Goal: Task Accomplishment & Management: Manage account settings

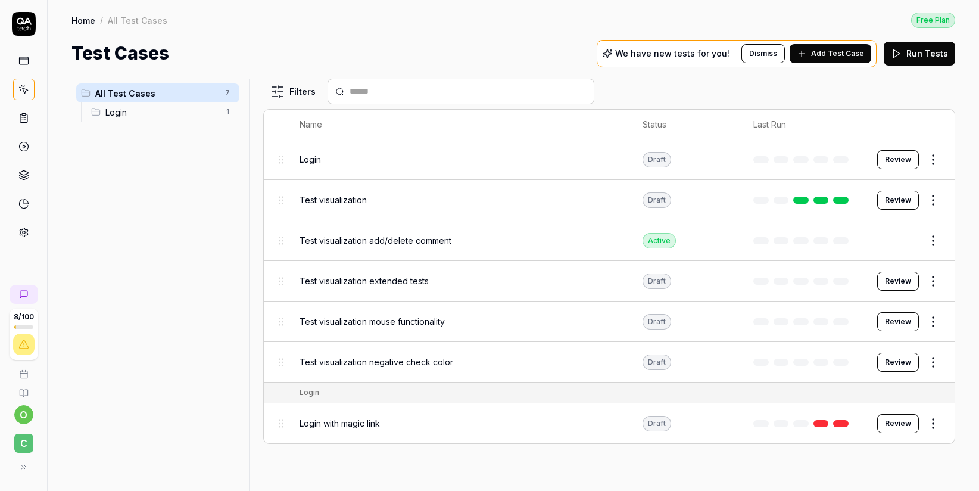
click at [28, 21] on icon at bounding box center [24, 24] width 24 height 24
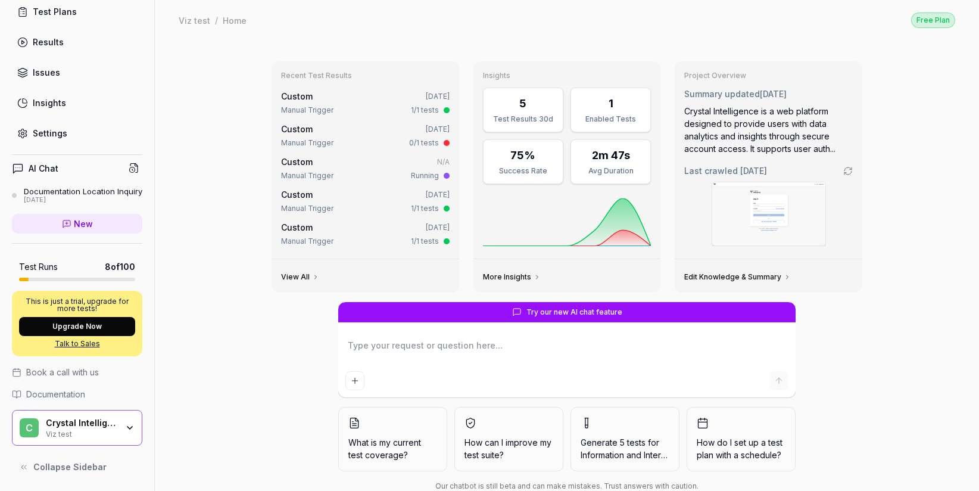
scroll to position [121, 0]
click at [127, 428] on div "C Crystal Intelligence Viz test" at bounding box center [77, 428] width 130 height 36
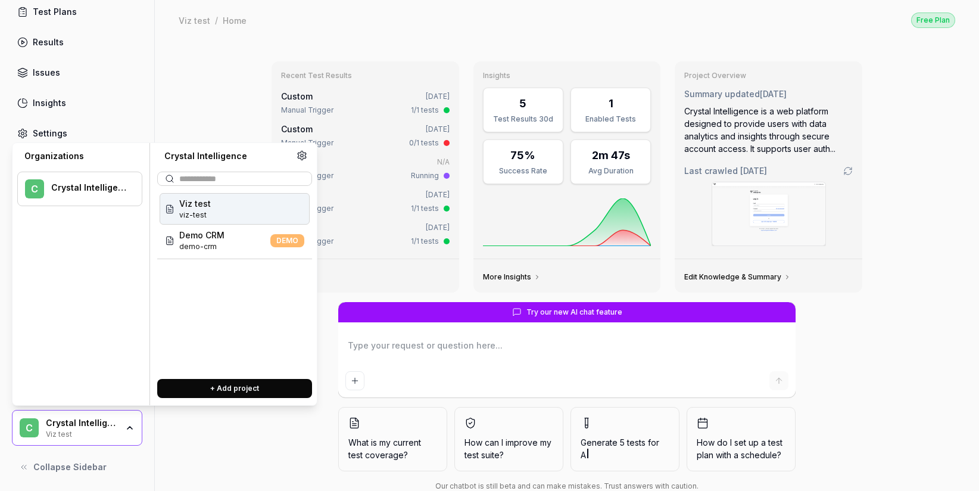
type textarea "*"
click at [114, 43] on div "Dashboard Test Cases Test Plans Results Issues Insights Settings" at bounding box center [77, 41] width 130 height 205
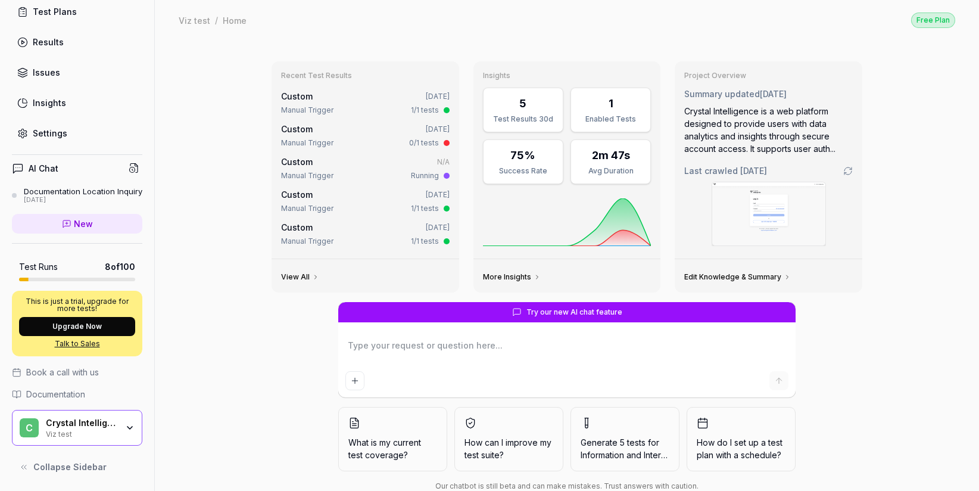
click at [48, 127] on div "Settings" at bounding box center [50, 133] width 35 height 13
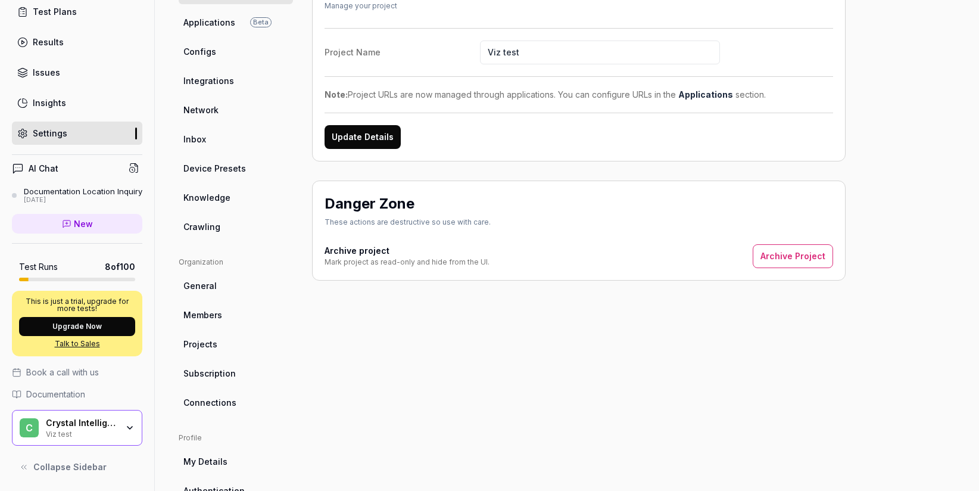
scroll to position [219, 0]
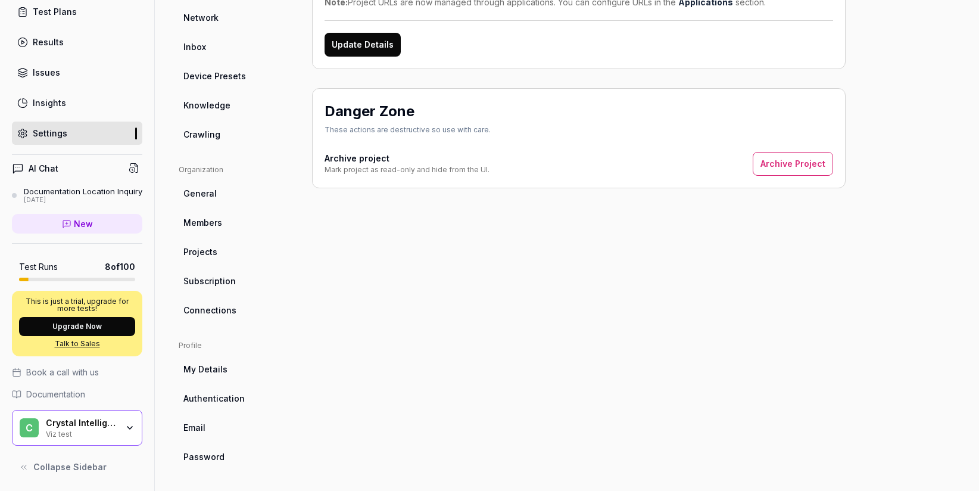
click at [214, 423] on link "Email" at bounding box center [236, 427] width 114 height 22
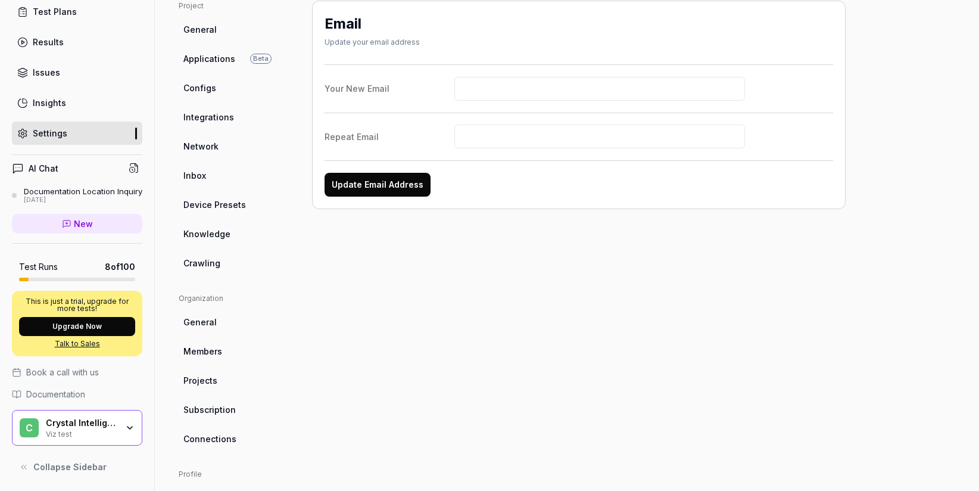
scroll to position [219, 0]
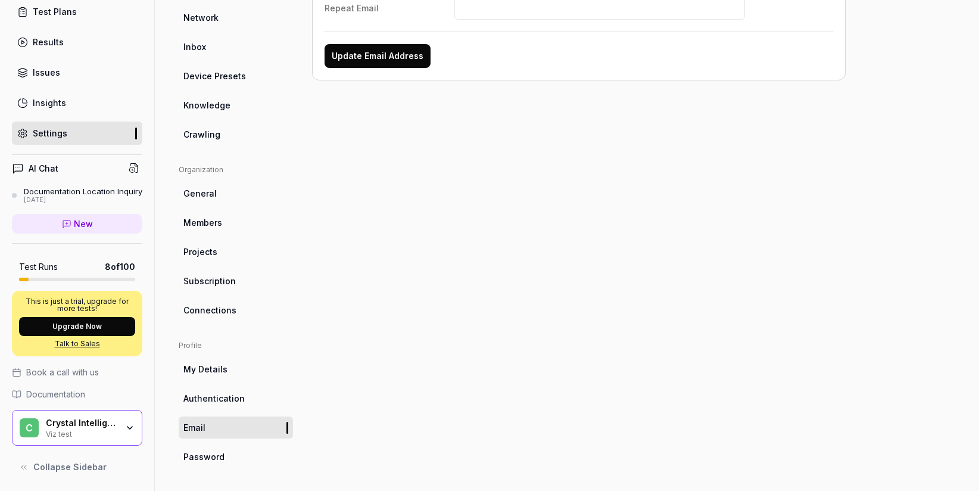
click at [220, 375] on link "My Details" at bounding box center [236, 369] width 114 height 22
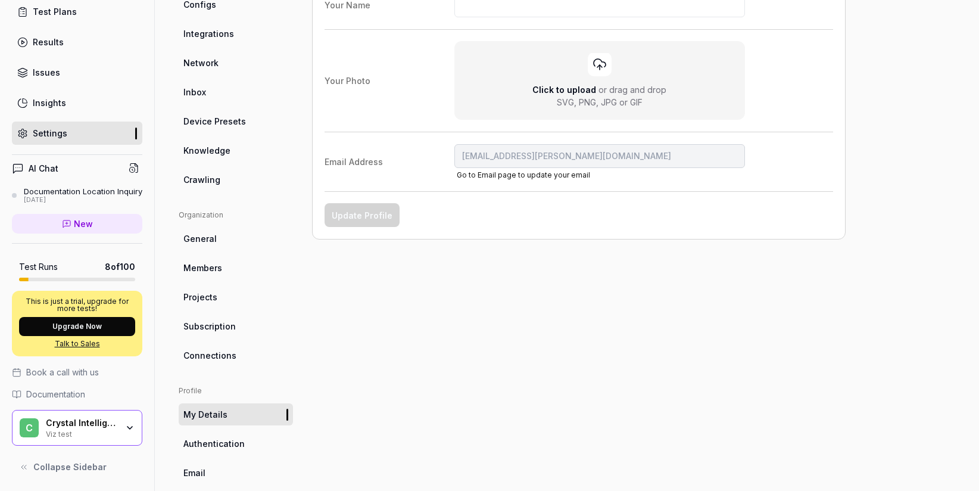
scroll to position [219, 0]
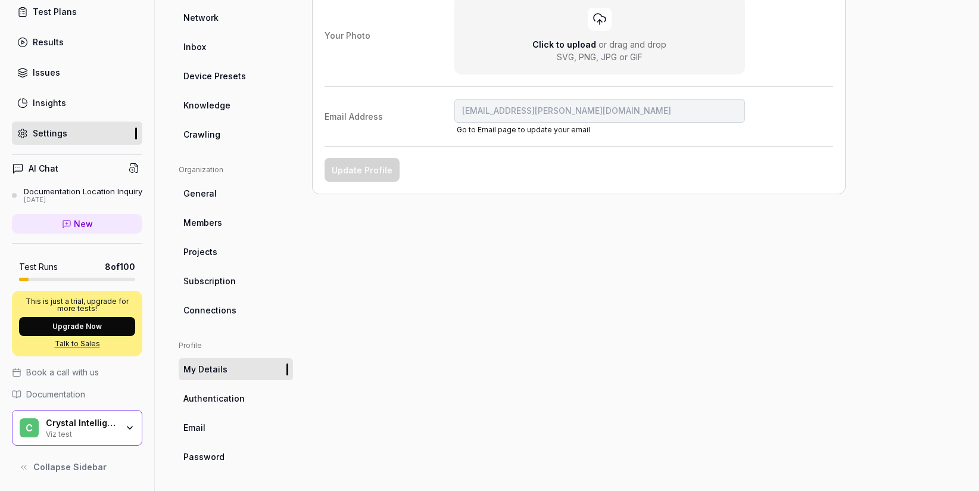
click at [217, 400] on span "Authentication" at bounding box center [213, 398] width 61 height 13
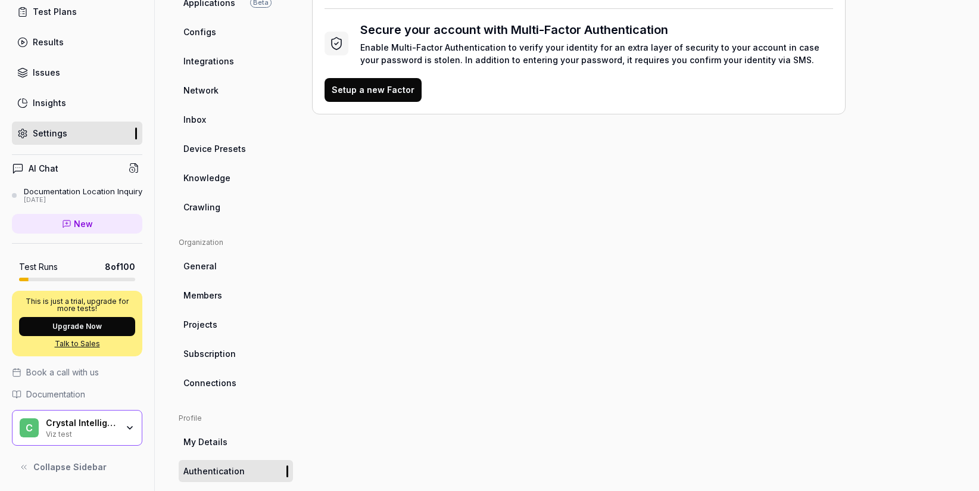
scroll to position [219, 0]
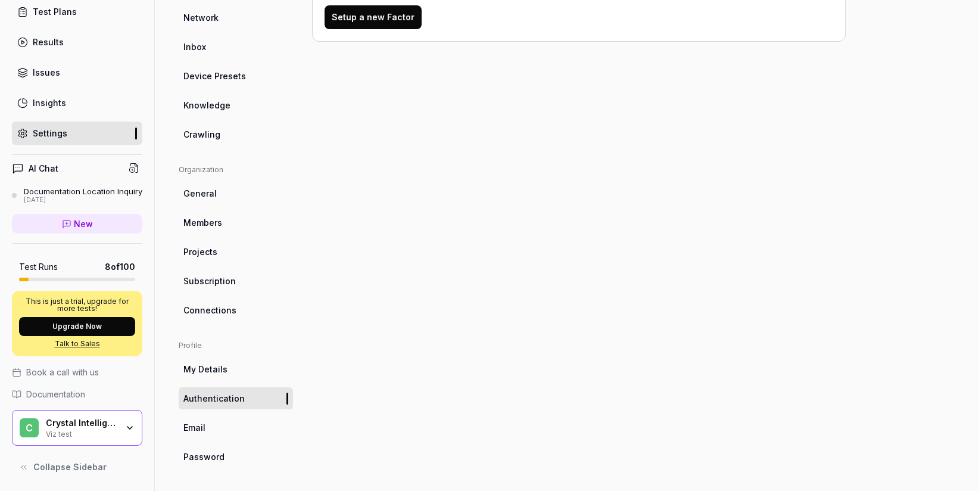
click at [202, 460] on span "Password" at bounding box center [203, 456] width 41 height 13
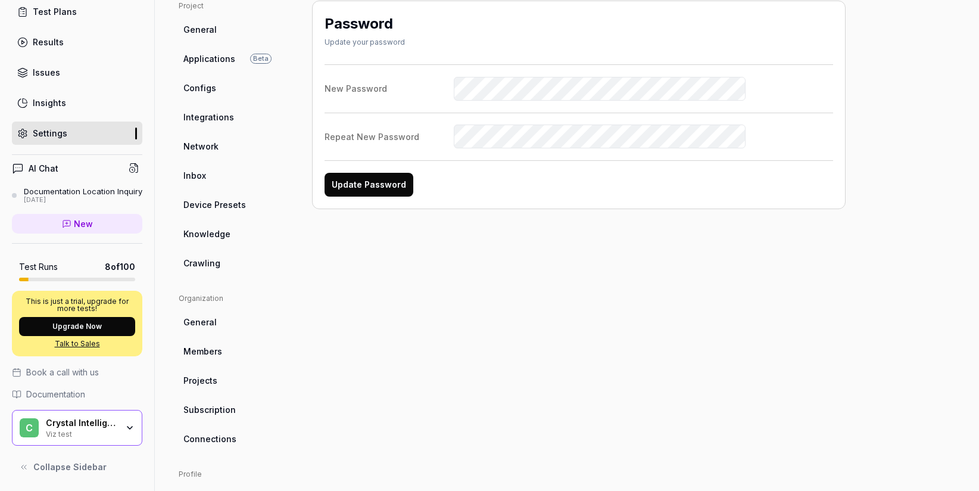
click at [223, 320] on link "General" at bounding box center [236, 322] width 114 height 22
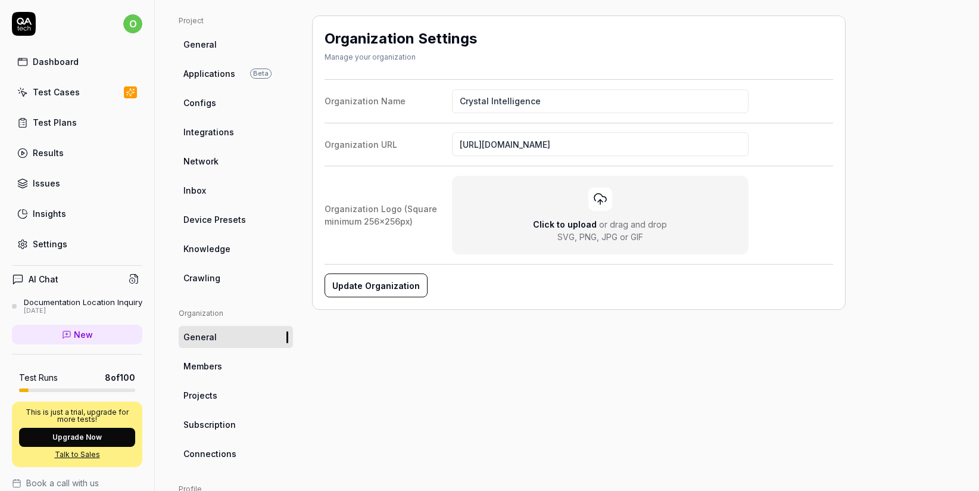
scroll to position [76, 0]
click at [212, 359] on span "Members" at bounding box center [202, 365] width 39 height 13
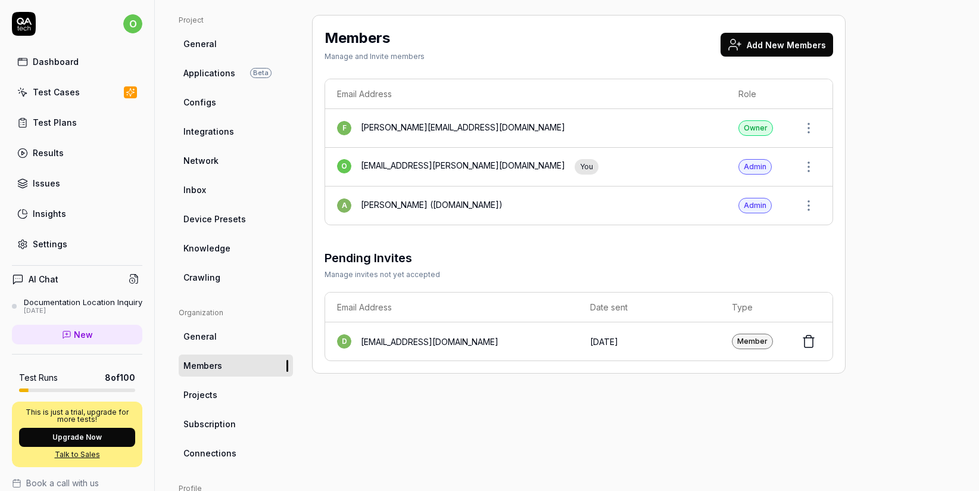
click at [104, 441] on button "Upgrade Now" at bounding box center [77, 437] width 116 height 19
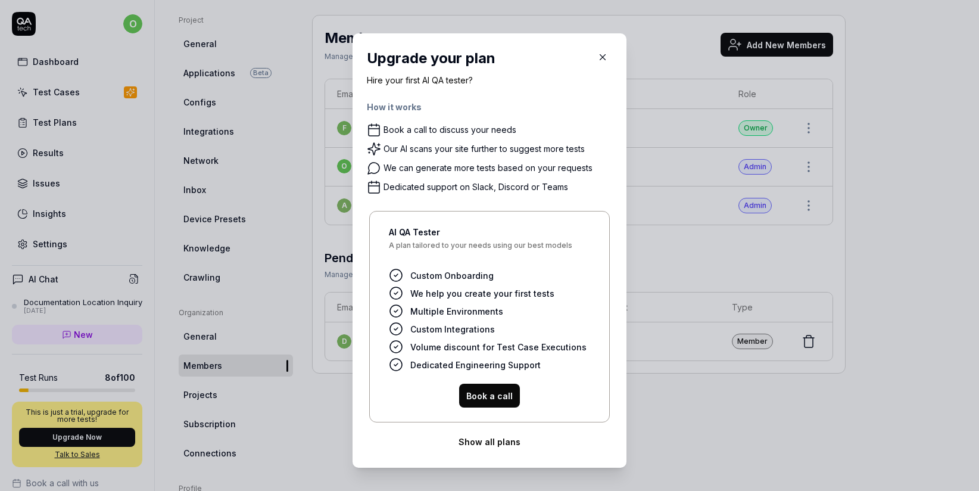
scroll to position [10, 0]
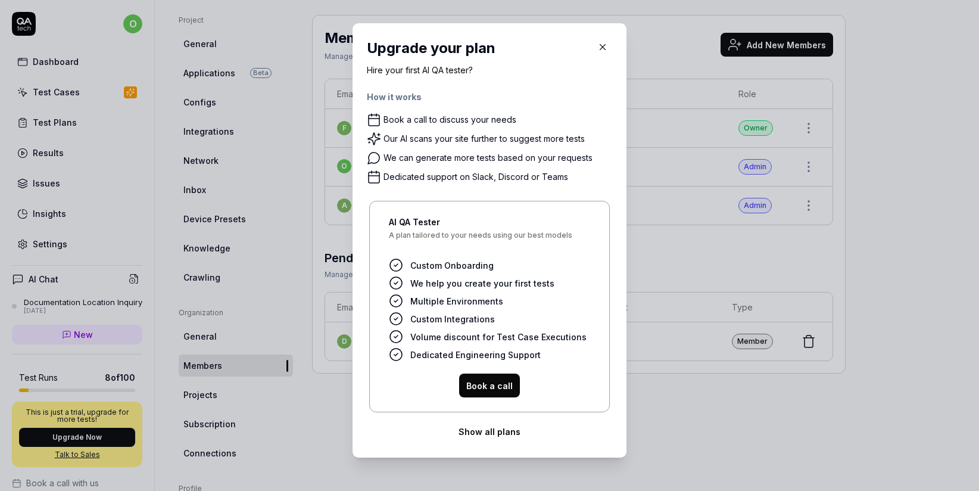
click at [600, 48] on icon "button" at bounding box center [602, 47] width 5 height 5
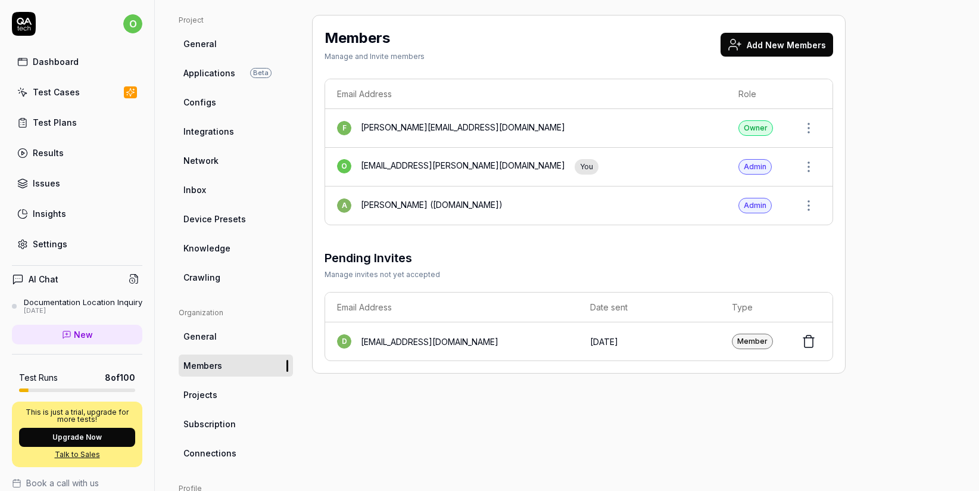
click at [84, 460] on link "Talk to Sales" at bounding box center [77, 454] width 116 height 11
click at [223, 426] on span "Subscription" at bounding box center [209, 423] width 52 height 13
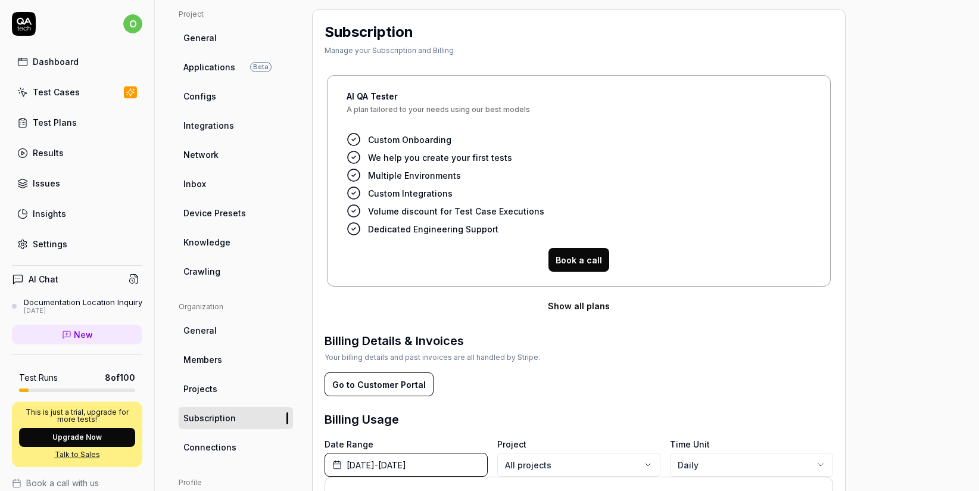
scroll to position [221, 0]
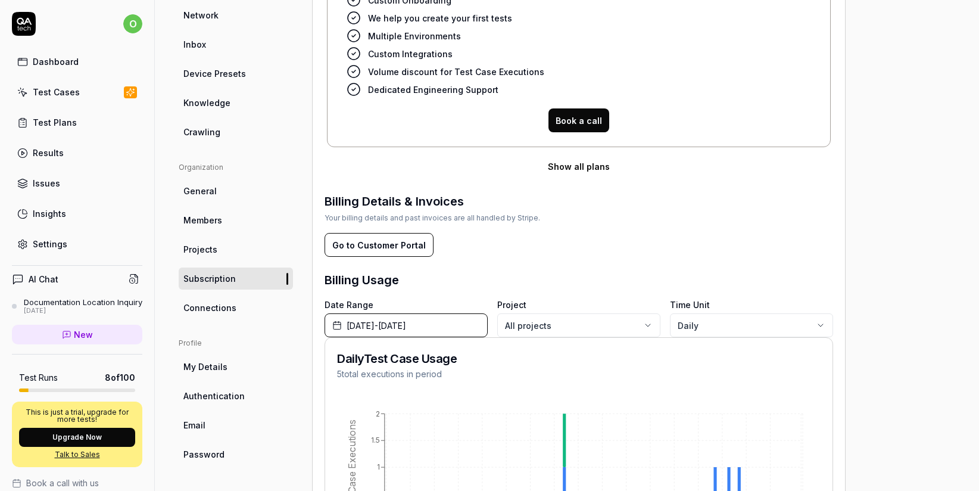
click at [404, 248] on button "Go to Customer Portal" at bounding box center [379, 245] width 109 height 24
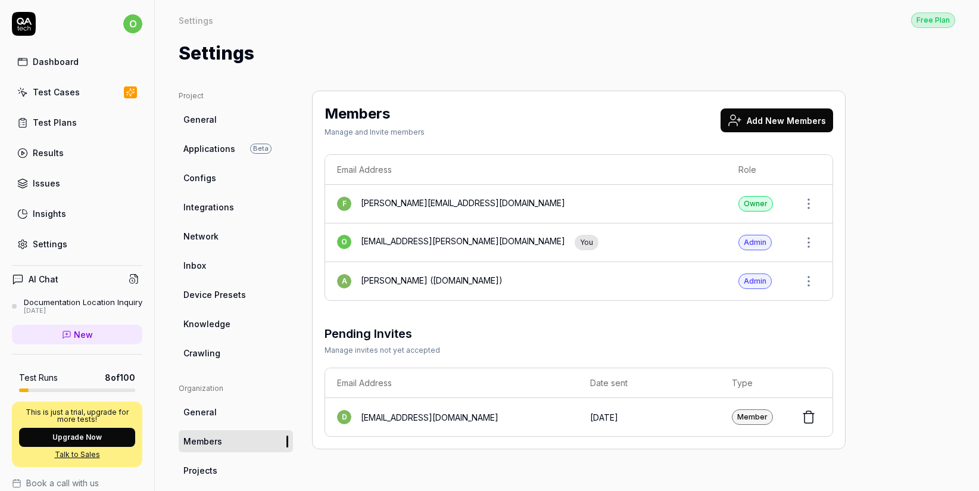
click at [208, 414] on span "General" at bounding box center [199, 412] width 33 height 13
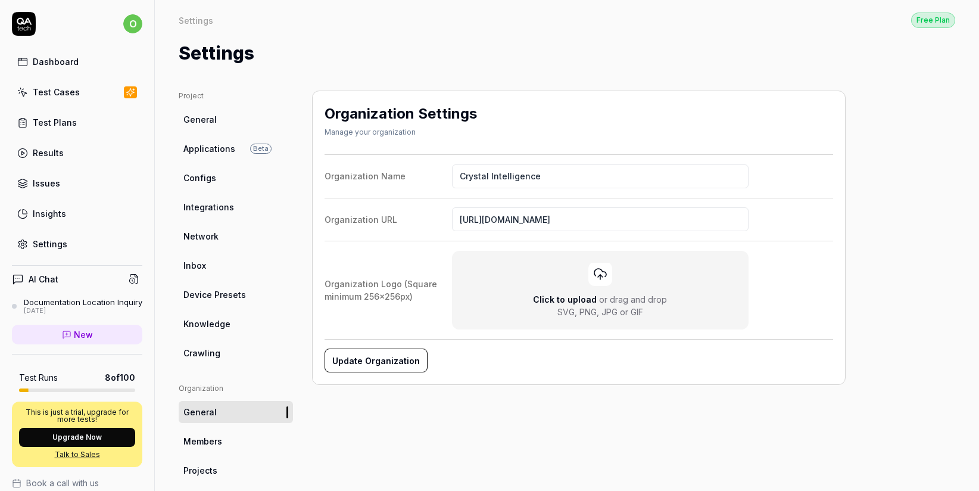
click at [216, 443] on span "Members" at bounding box center [202, 441] width 39 height 13
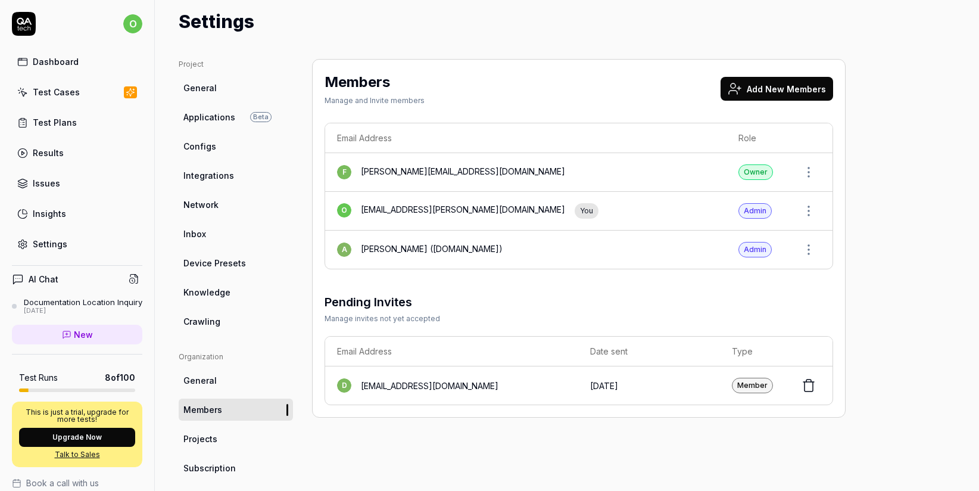
scroll to position [93, 0]
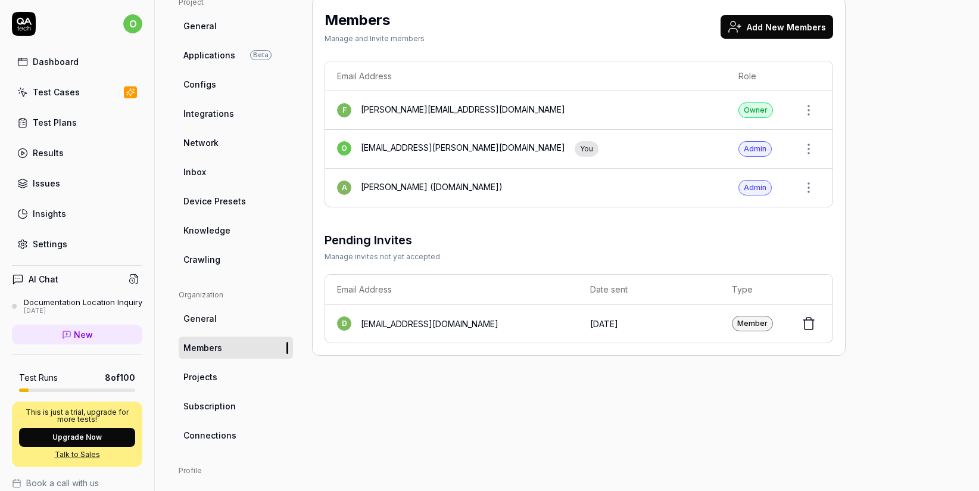
click at [216, 408] on span "Subscription" at bounding box center [209, 406] width 52 height 13
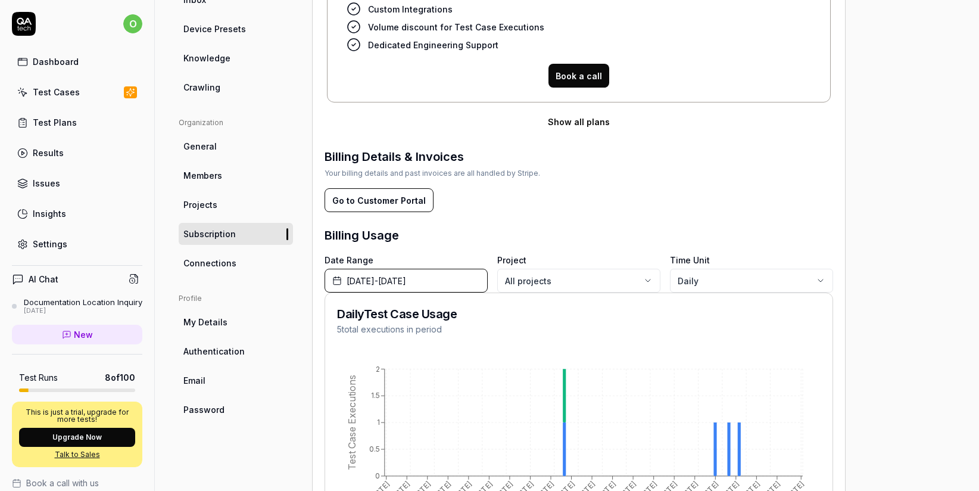
scroll to position [267, 0]
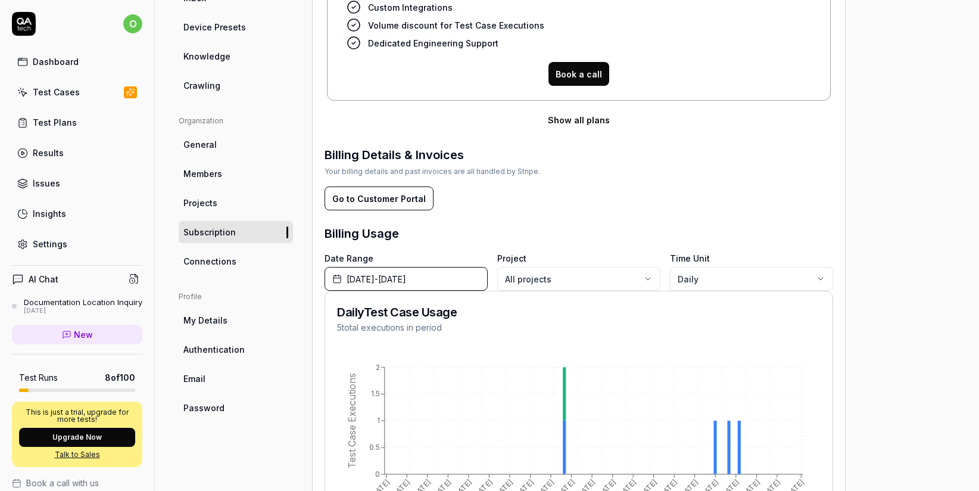
click at [406, 279] on span "June 1st, 2025 - September 30th, 2025" at bounding box center [377, 279] width 60 height 13
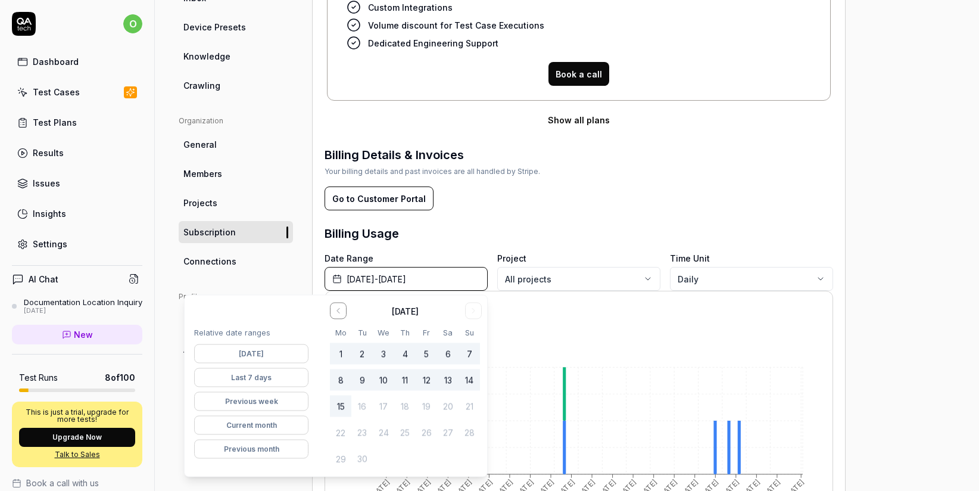
click at [406, 279] on span "June 1st, 2025 - September 30th, 2025" at bounding box center [377, 279] width 60 height 13
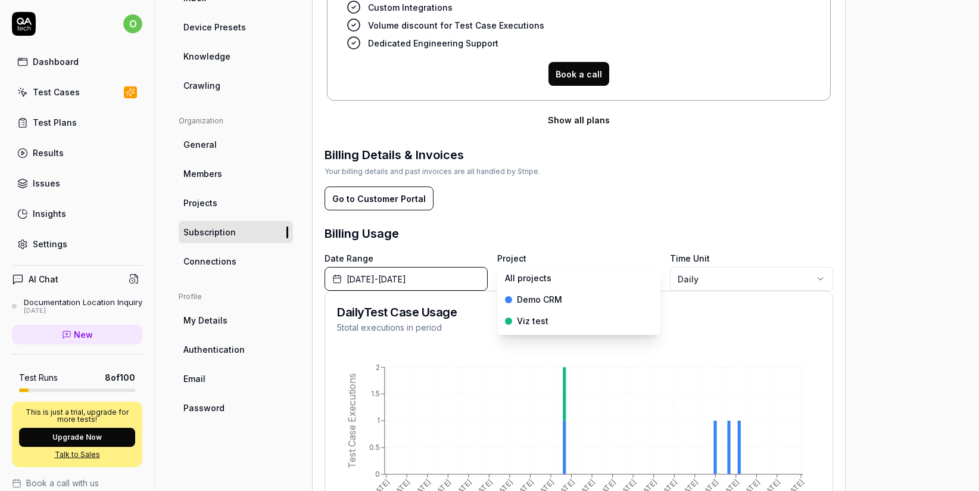
click at [563, 282] on body "o Dashboard Test Cases Test Plans Results Issues Insights Settings AI Chat Docu…" at bounding box center [489, 245] width 979 height 491
click at [725, 279] on body "o Dashboard Test Cases Test Plans Results Issues Insights Settings AI Chat Docu…" at bounding box center [489, 245] width 979 height 491
click at [547, 282] on body "o Dashboard Test Cases Test Plans Results Issues Insights Settings AI Chat Docu…" at bounding box center [489, 245] width 979 height 491
click at [466, 230] on html "o Dashboard Test Cases Test Plans Results Issues Insights Settings AI Chat Docu…" at bounding box center [489, 245] width 979 height 491
click at [392, 198] on button "Go to Customer Portal" at bounding box center [379, 198] width 109 height 24
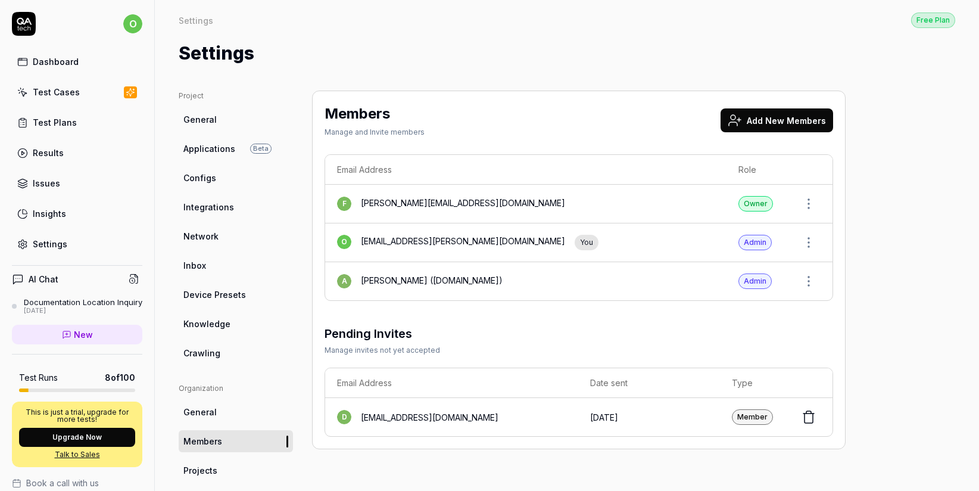
click at [784, 122] on button "Add New Members" at bounding box center [777, 120] width 113 height 24
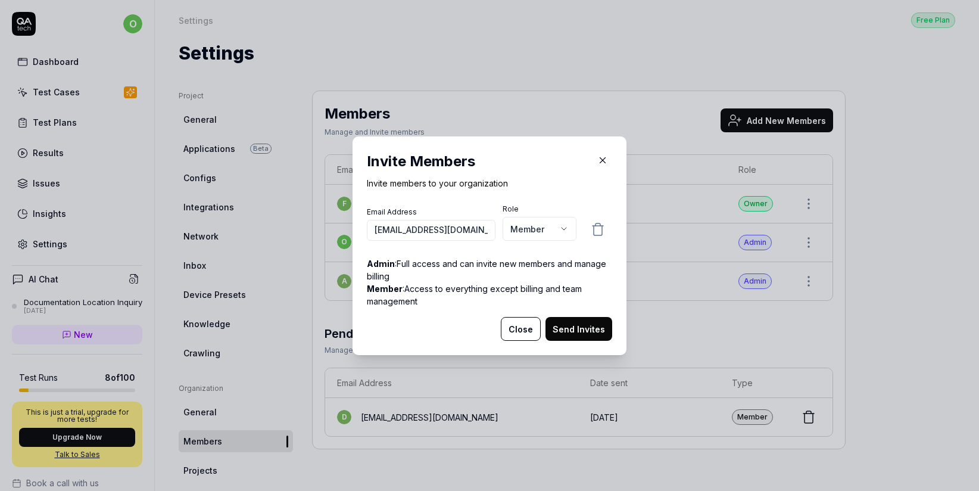
scroll to position [0, 26]
type input "[EMAIL_ADDRESS][DOMAIN_NAME]"
click at [560, 229] on body "o Dashboard Test Cases Test Plans Results Issues Insights Settings AI Chat Docu…" at bounding box center [489, 245] width 979 height 491
select select "*"
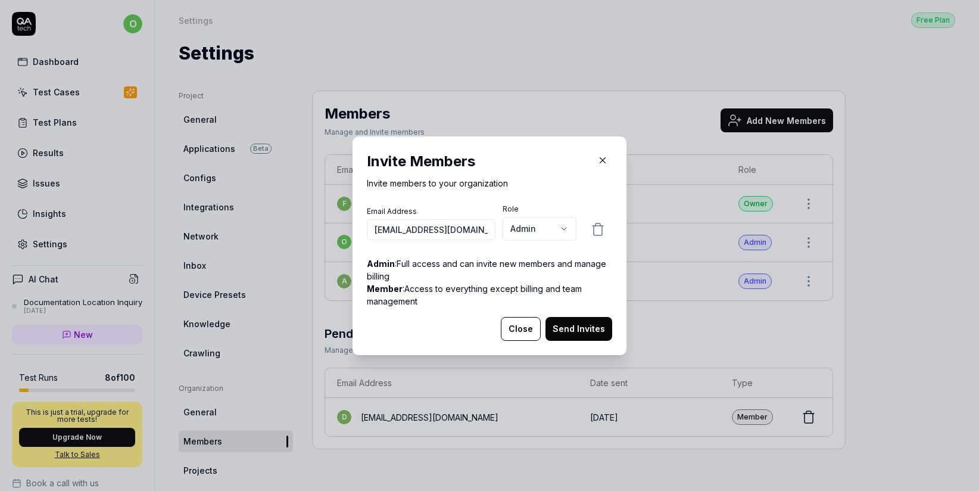
click at [585, 335] on button "Send Invites" at bounding box center [578, 329] width 67 height 24
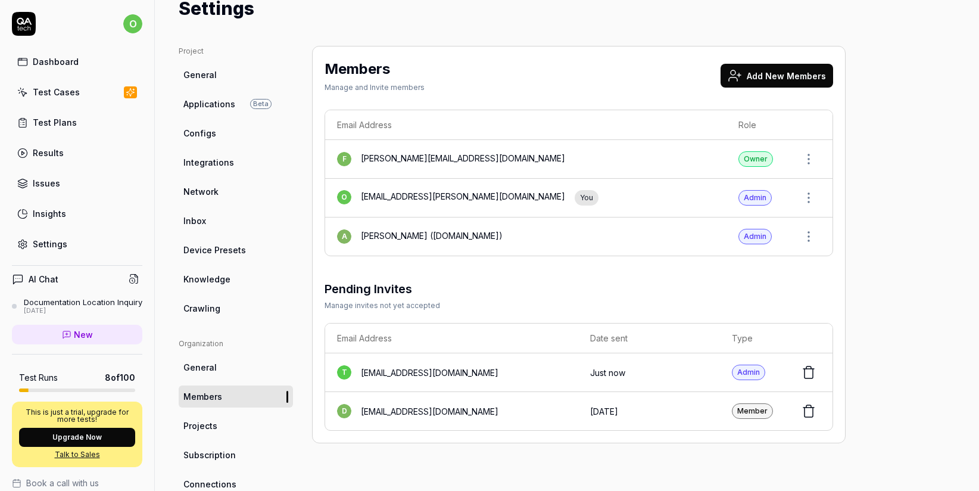
scroll to position [96, 0]
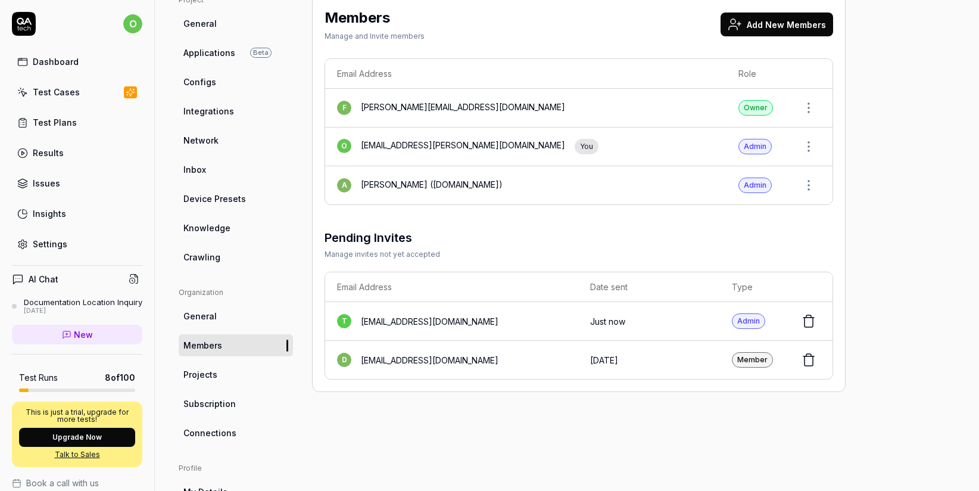
drag, startPoint x: 501, startPoint y: 320, endPoint x: 358, endPoint y: 323, distance: 142.9
click at [358, 323] on div "t thirdparty@crystalblockchain.com" at bounding box center [451, 321] width 229 height 14
copy div "[EMAIL_ADDRESS][DOMAIN_NAME]"
click at [508, 328] on td "t thirdparty@crystalblockchain.com" at bounding box center [451, 321] width 253 height 39
drag, startPoint x: 491, startPoint y: 322, endPoint x: 357, endPoint y: 319, distance: 134.0
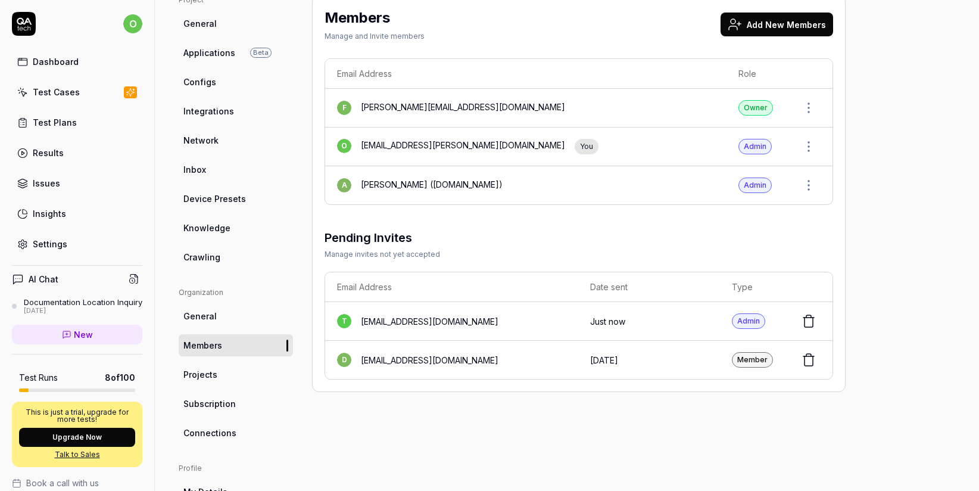
click at [357, 319] on div "t thirdparty@crystalblockchain.com" at bounding box center [451, 321] width 229 height 14
copy div "[EMAIL_ADDRESS][DOMAIN_NAME]"
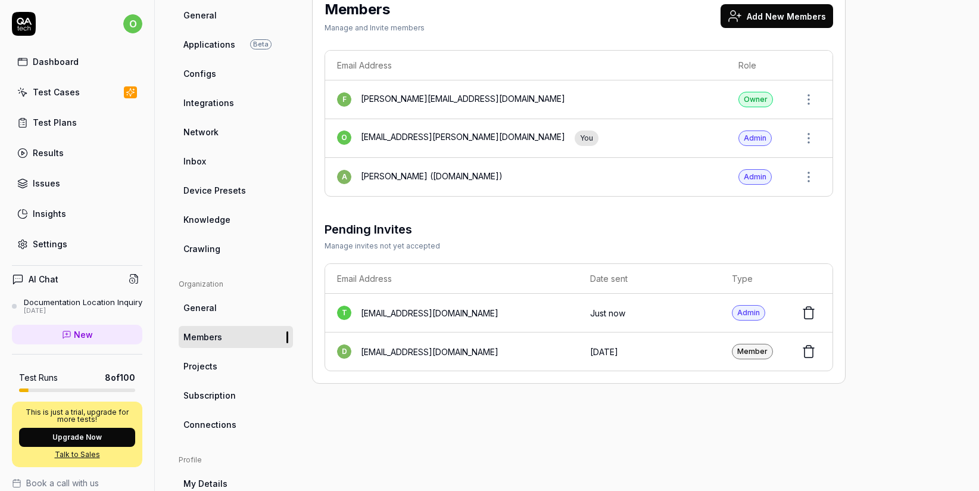
scroll to position [116, 0]
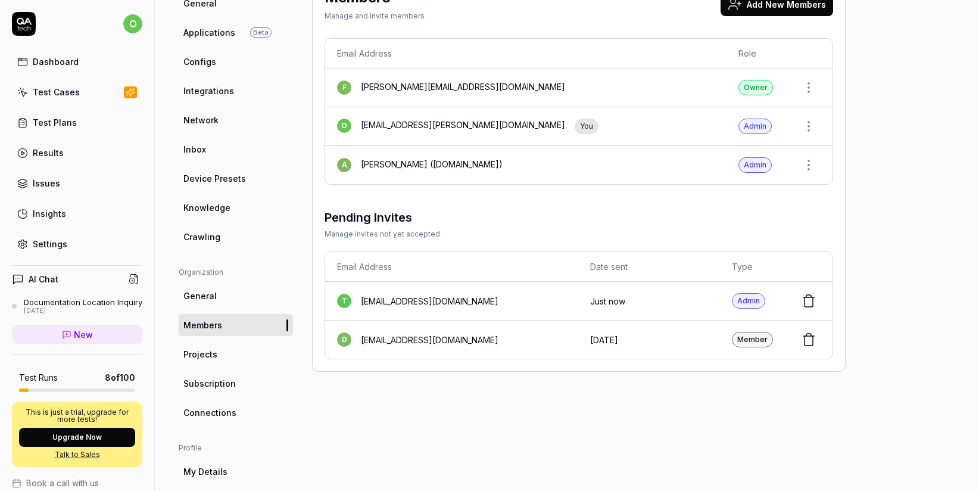
click at [201, 385] on span "Subscription" at bounding box center [209, 383] width 52 height 13
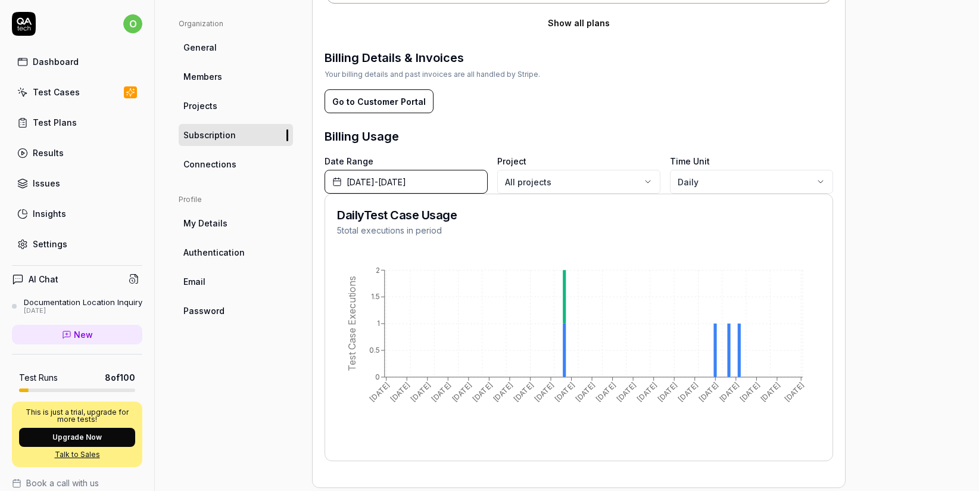
scroll to position [367, 0]
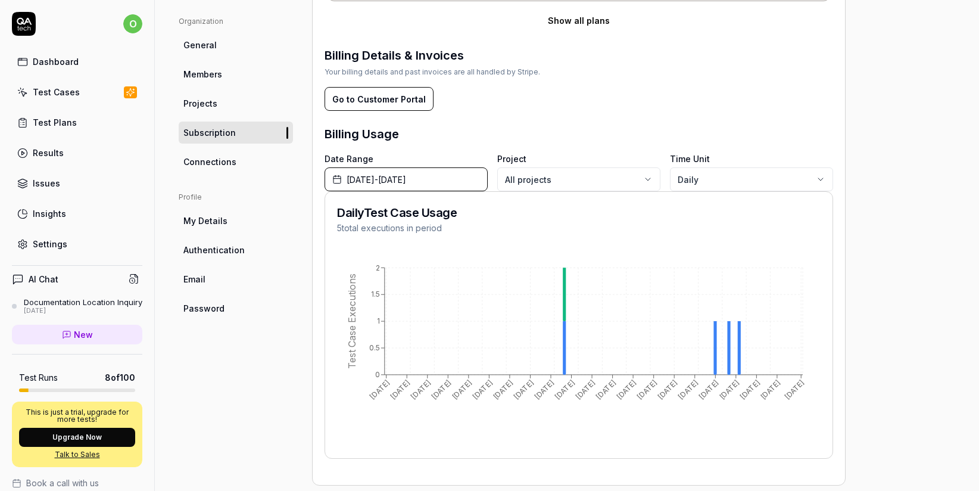
click at [381, 100] on button "Go to Customer Portal" at bounding box center [379, 99] width 109 height 24
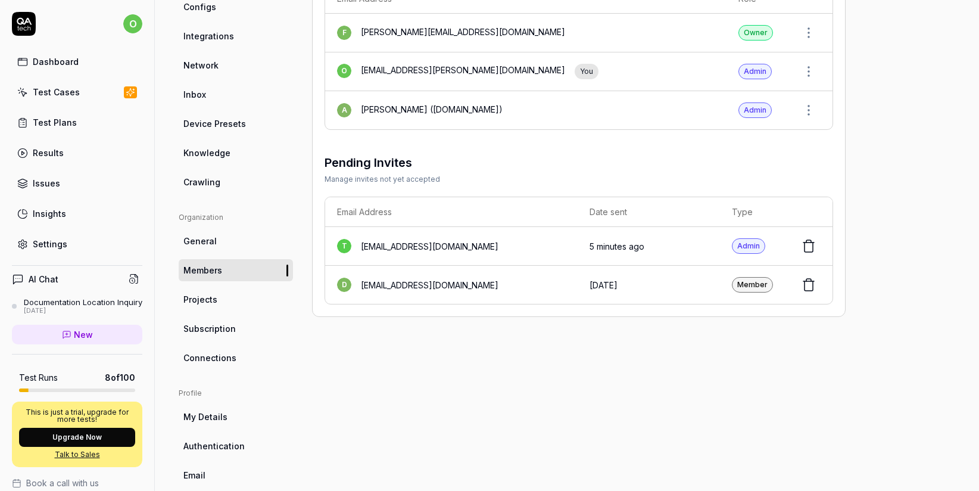
scroll to position [219, 0]
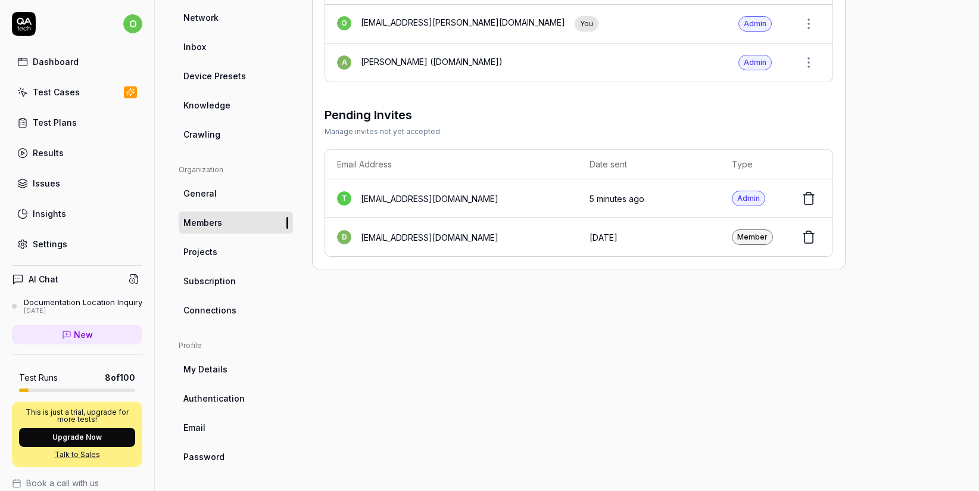
click at [212, 280] on span "Subscription" at bounding box center [209, 281] width 52 height 13
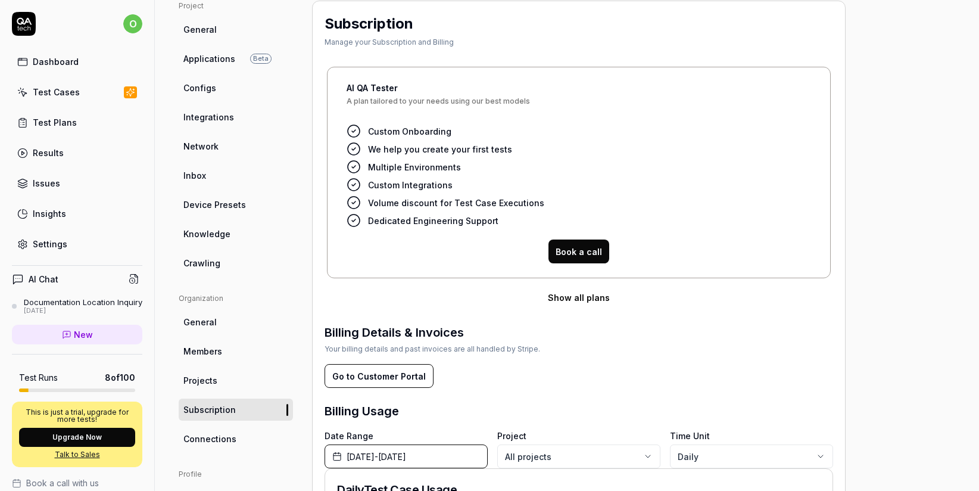
scroll to position [383, 0]
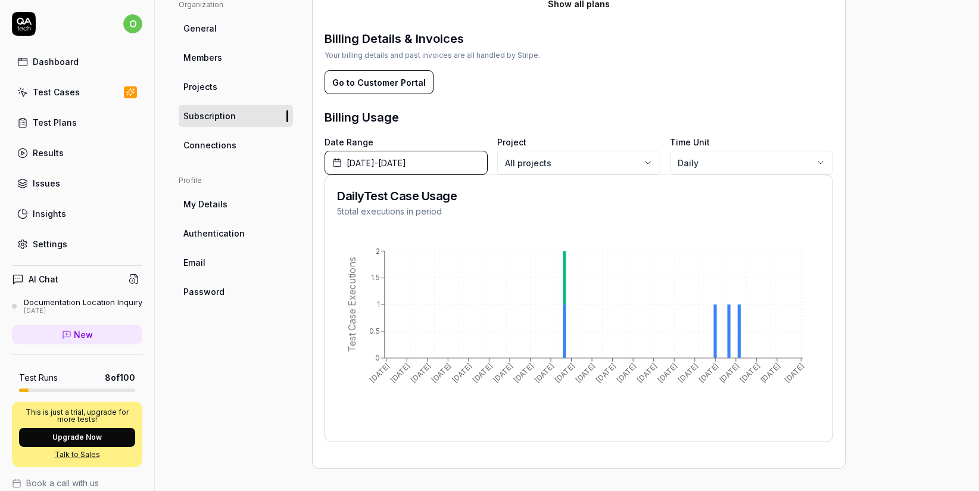
click at [717, 161] on body "o Dashboard Test Cases Test Plans Results Issues Insights Settings AI Chat Docu…" at bounding box center [489, 245] width 979 height 491
click at [732, 101] on html "o Dashboard Test Cases Test Plans Results Issues Insights Settings AI Chat Docu…" at bounding box center [489, 245] width 979 height 491
click at [551, 167] on body "o Dashboard Test Cases Test Plans Results Issues Insights Settings AI Chat Docu…" at bounding box center [489, 245] width 979 height 491
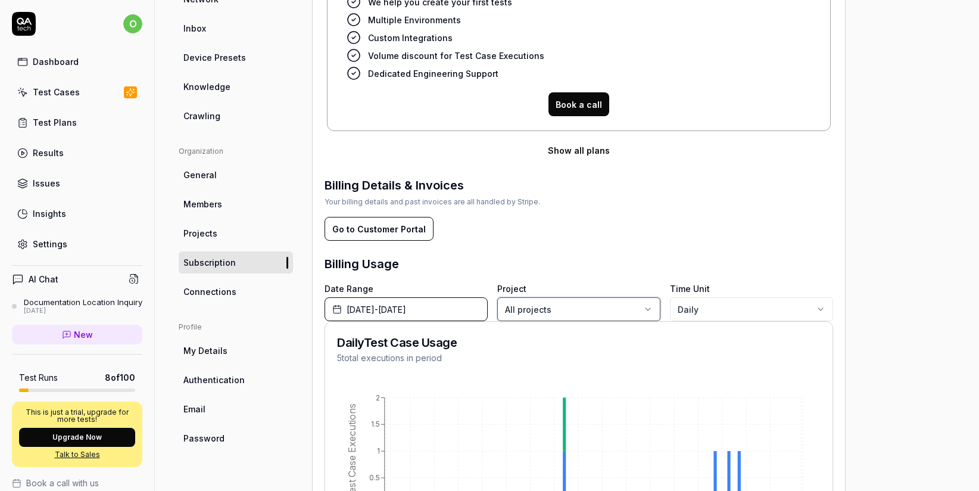
scroll to position [135, 0]
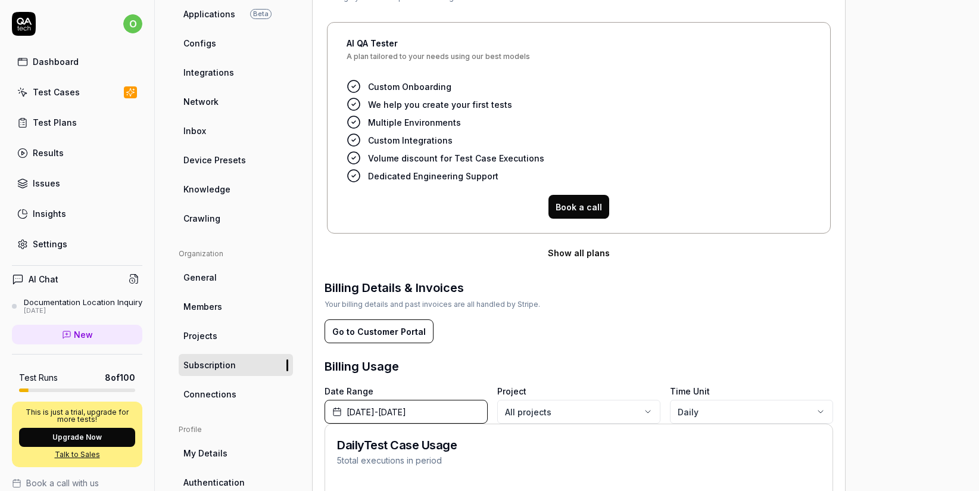
click at [590, 254] on button "Show all plans" at bounding box center [579, 253] width 509 height 24
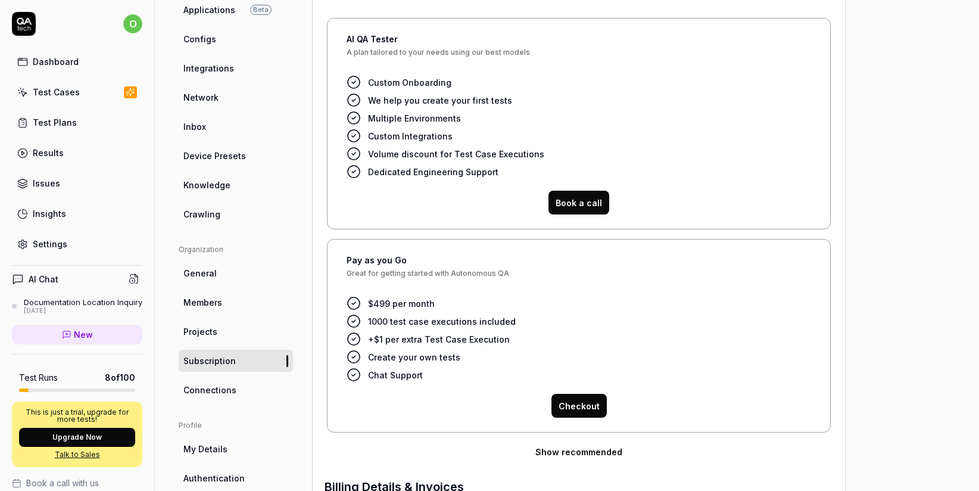
scroll to position [144, 0]
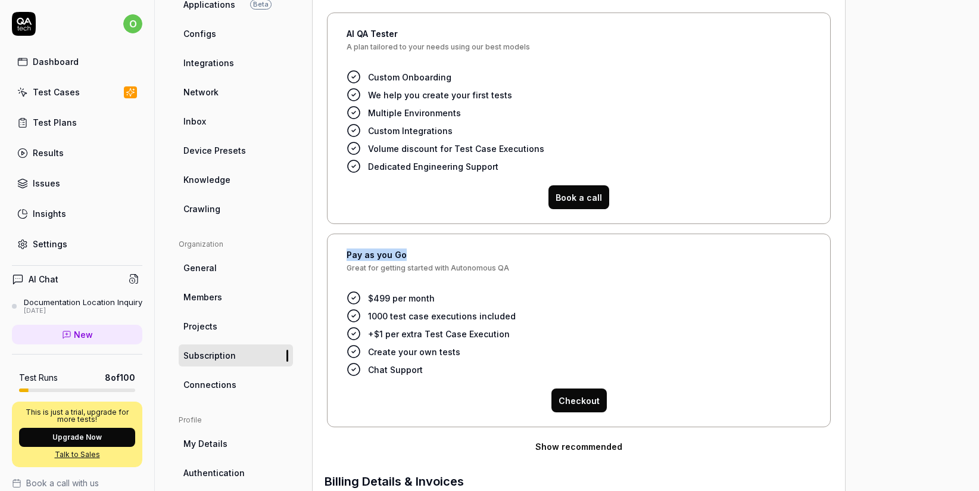
drag, startPoint x: 414, startPoint y: 253, endPoint x: 338, endPoint y: 252, distance: 76.2
click at [338, 252] on div "Pay as you Go Great for getting started with Autonomous QA $499 per month 1000 …" at bounding box center [579, 330] width 504 height 194
copy h4 "Pay as you Go"
click at [579, 401] on button "Checkout" at bounding box center [578, 400] width 55 height 24
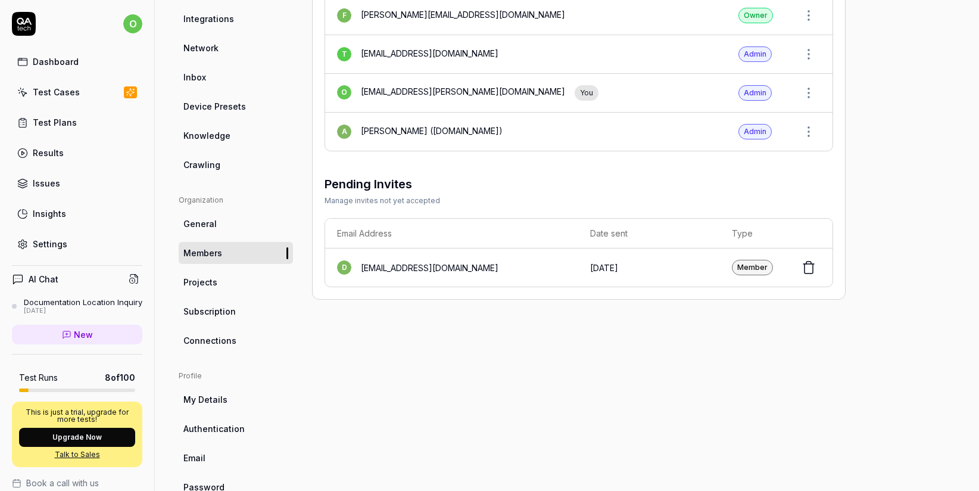
scroll to position [219, 0]
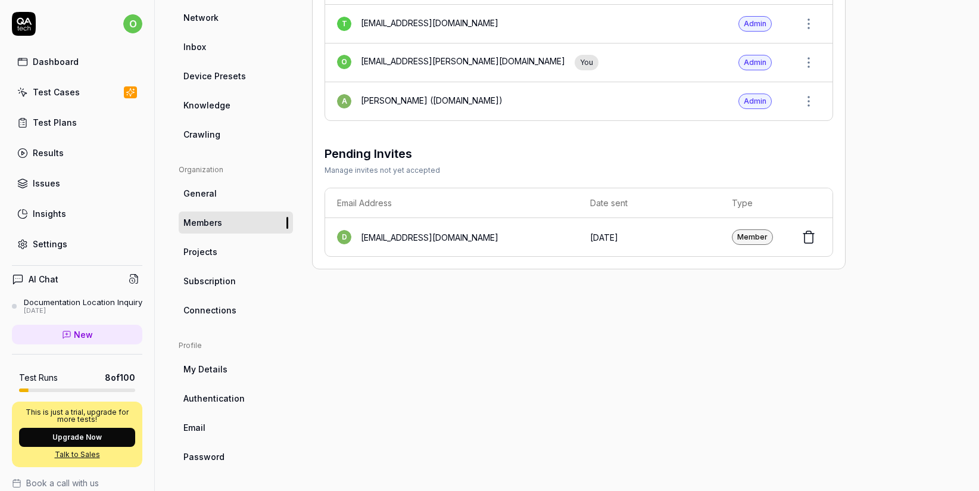
click at [213, 280] on span "Subscription" at bounding box center [209, 281] width 52 height 13
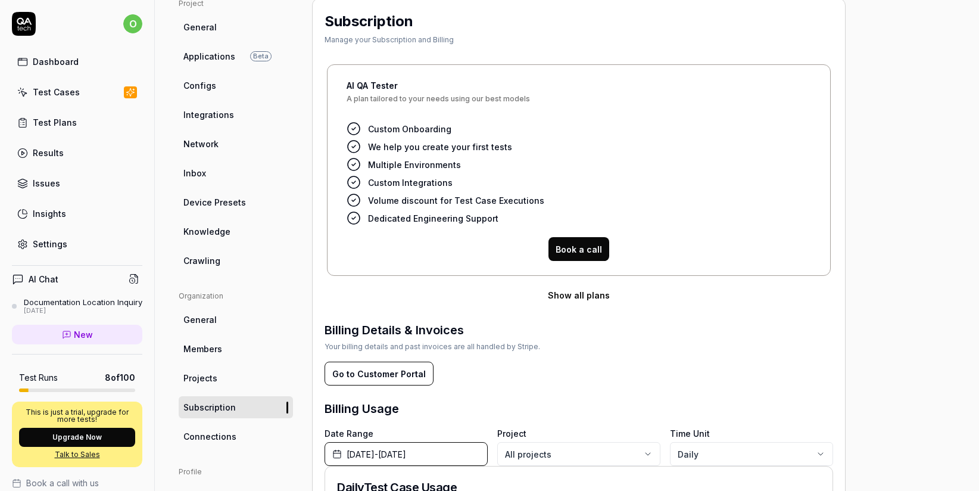
click at [587, 297] on button "Show all plans" at bounding box center [579, 295] width 509 height 24
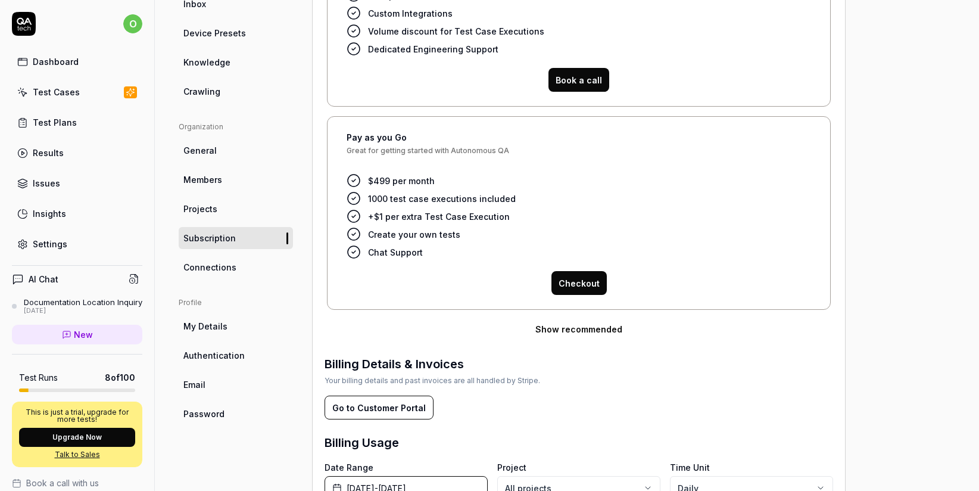
scroll to position [327, 0]
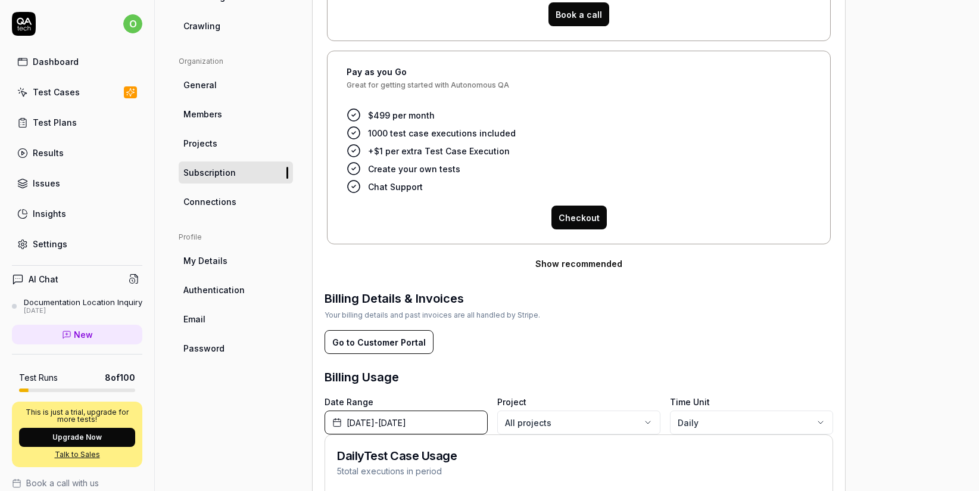
click at [216, 317] on link "Email" at bounding box center [236, 319] width 114 height 22
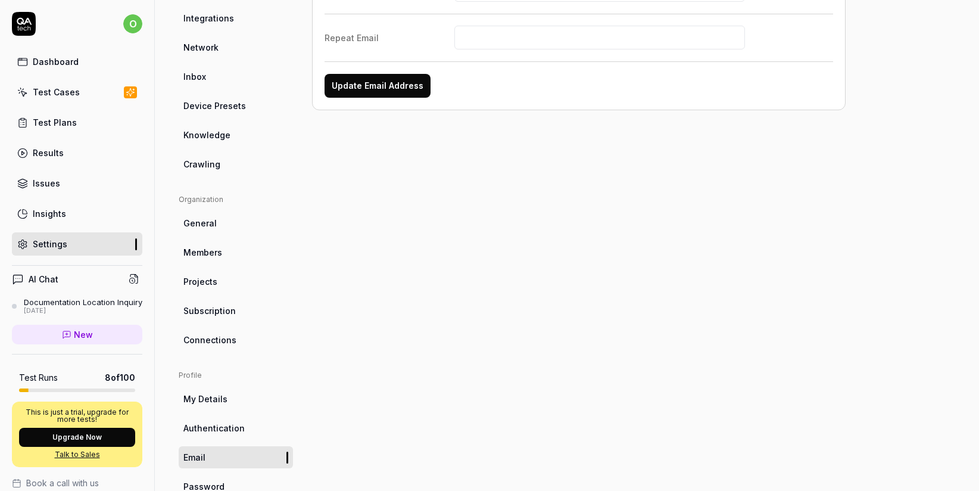
scroll to position [219, 0]
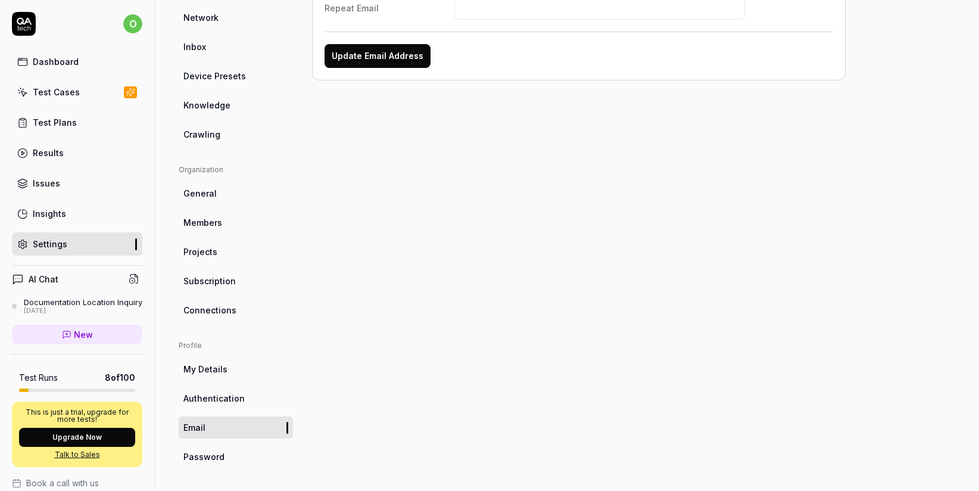
click at [223, 275] on span "Subscription" at bounding box center [209, 281] width 52 height 13
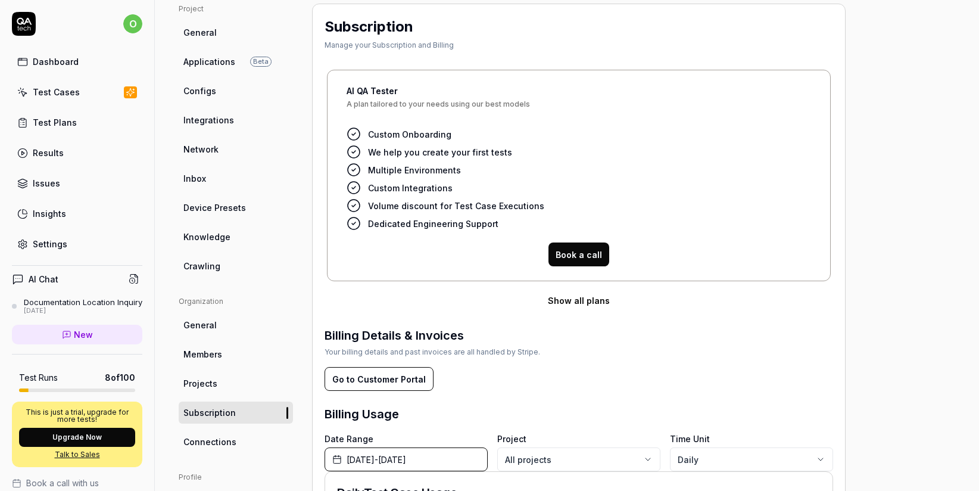
scroll to position [238, 0]
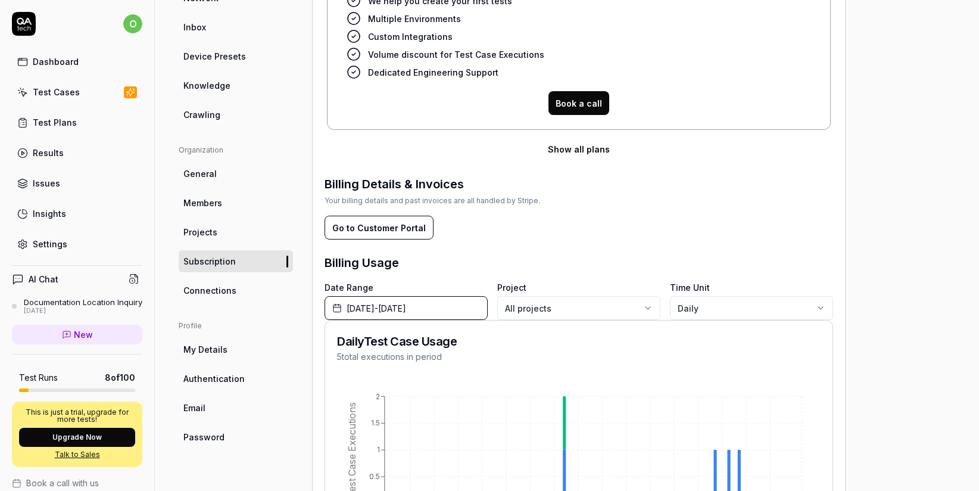
click at [210, 206] on span "Members" at bounding box center [202, 203] width 39 height 13
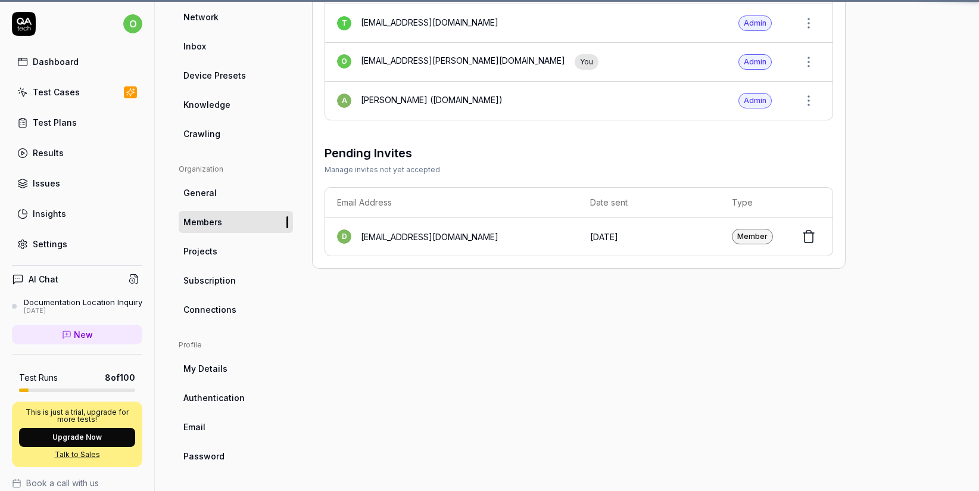
scroll to position [90, 0]
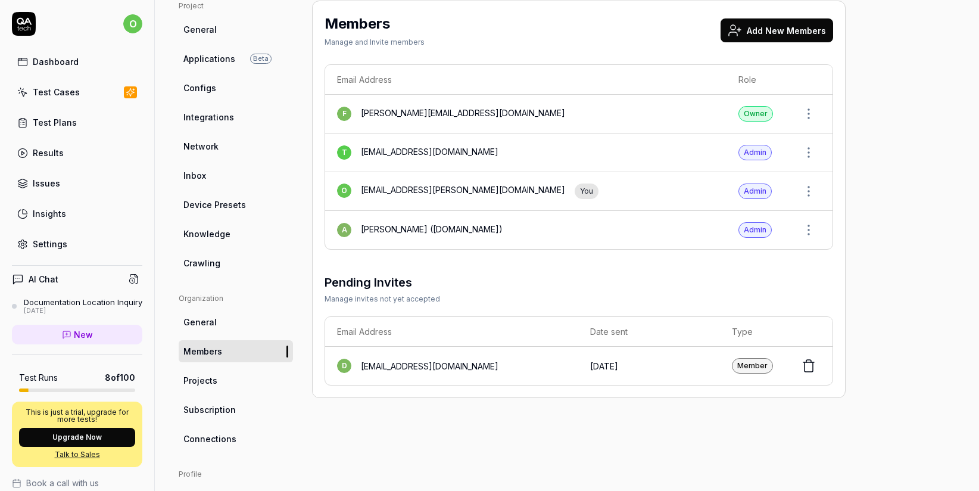
click at [196, 236] on span "Knowledge" at bounding box center [206, 233] width 47 height 13
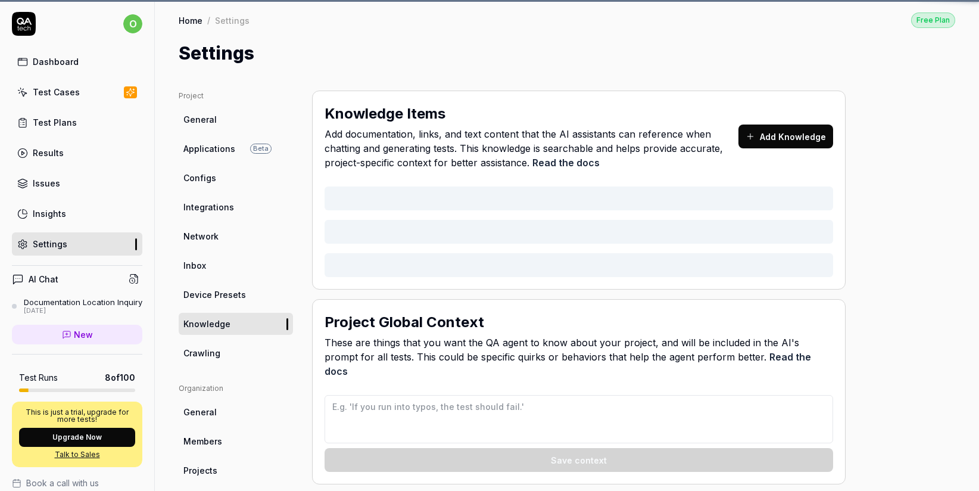
type textarea "*"
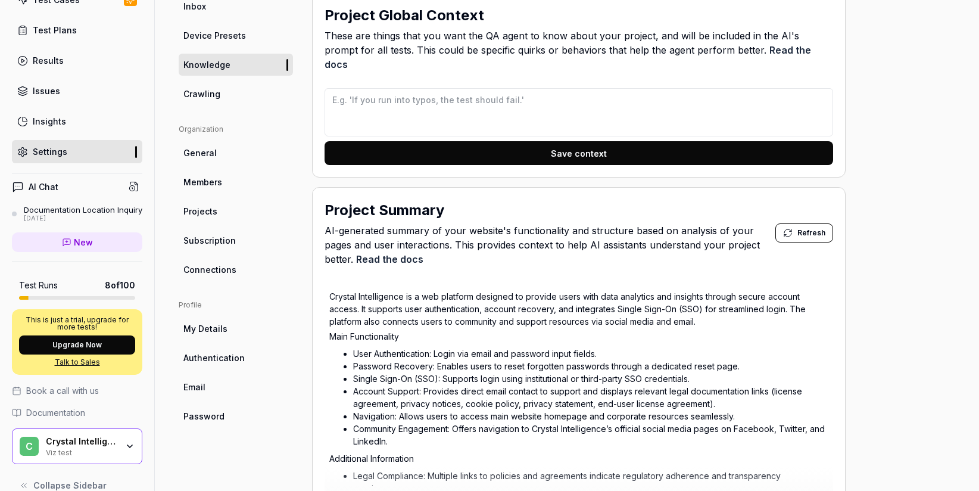
scroll to position [121, 0]
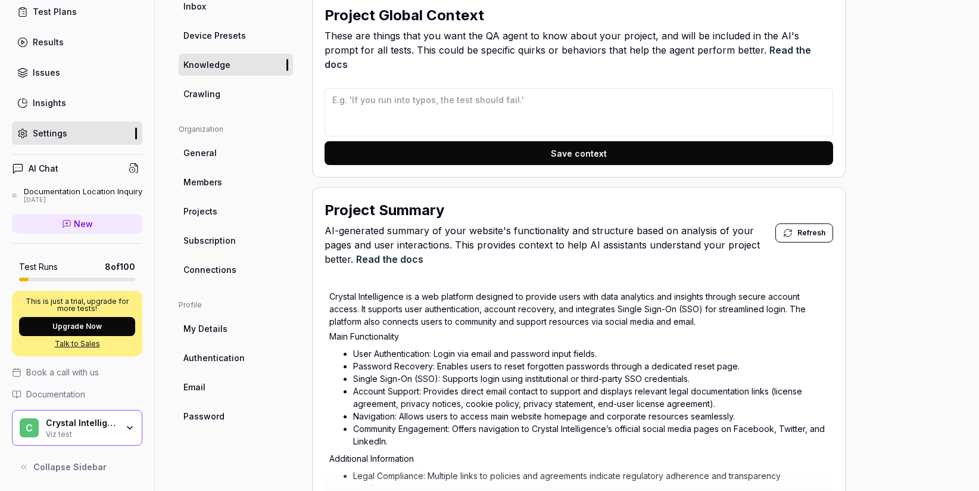
click at [118, 433] on div "C Crystal Intelligence Viz test" at bounding box center [77, 428] width 130 height 36
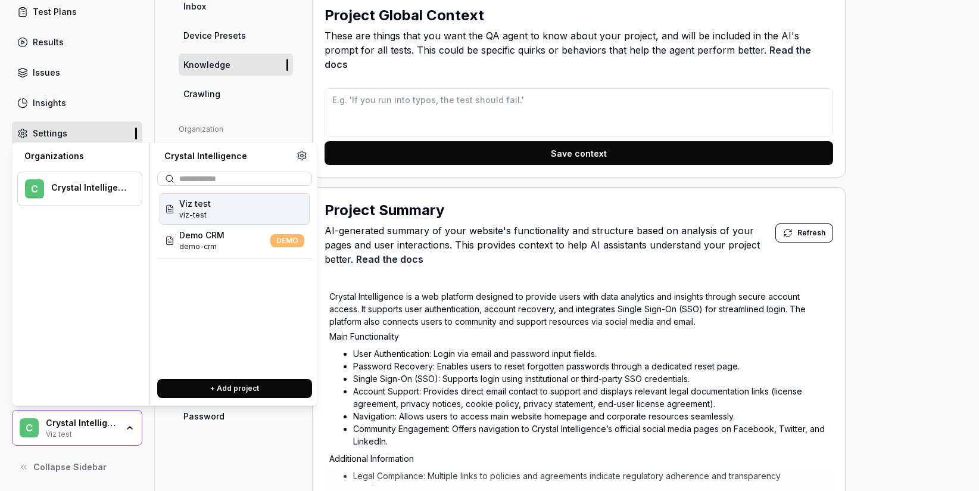
click at [118, 433] on div "C Crystal Intelligence Viz test" at bounding box center [77, 428] width 130 height 36
